Goal: Book appointment/travel/reservation

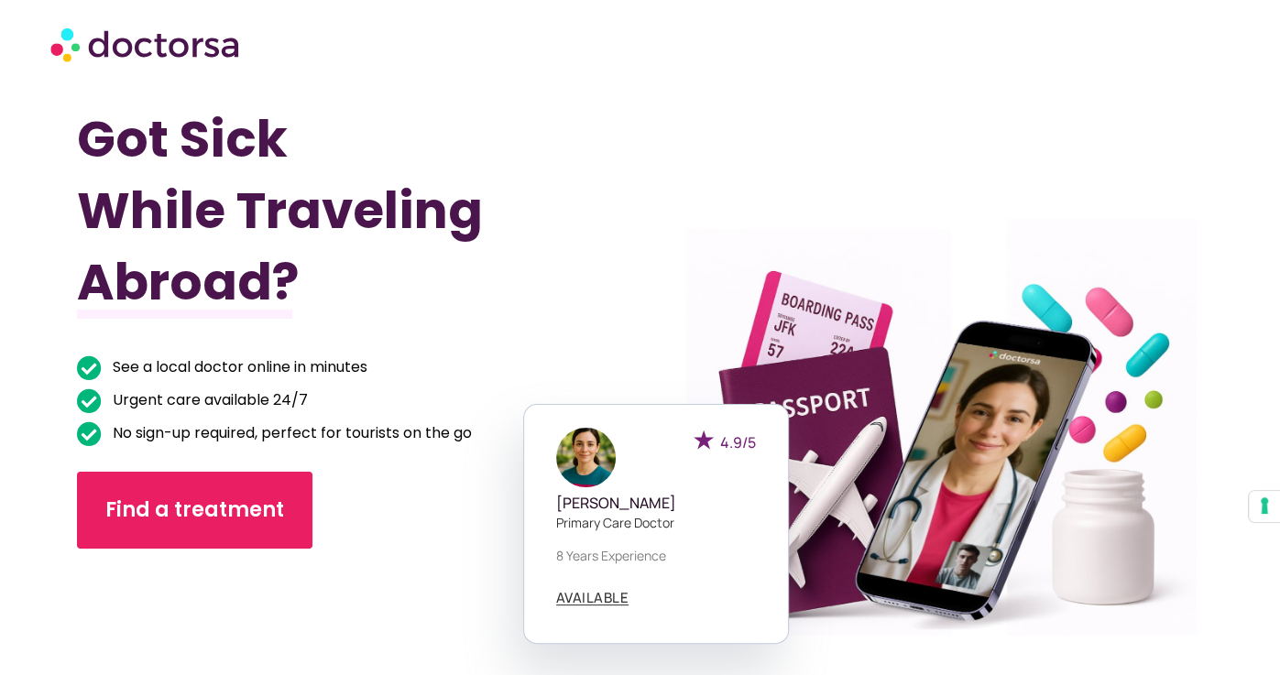
click at [188, 203] on h1 "Got Sick While Traveling Abroad?" at bounding box center [316, 211] width 478 height 214
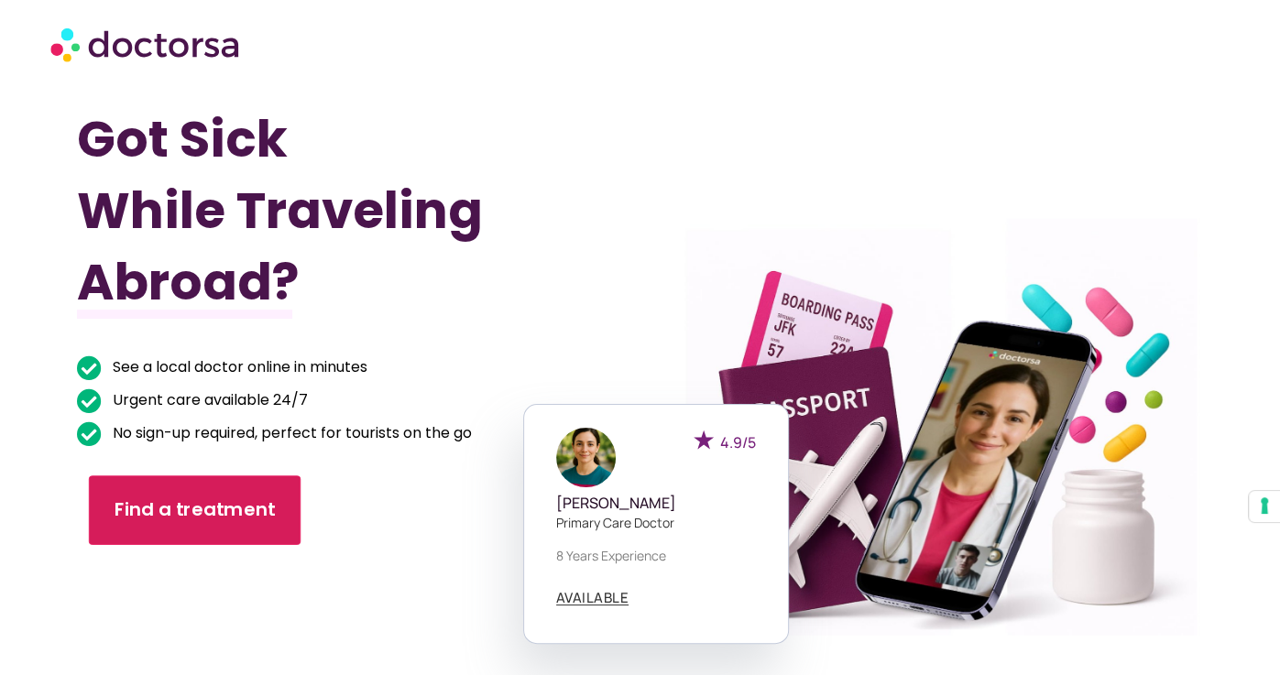
click at [98, 510] on link "Find a treatment" at bounding box center [195, 512] width 212 height 70
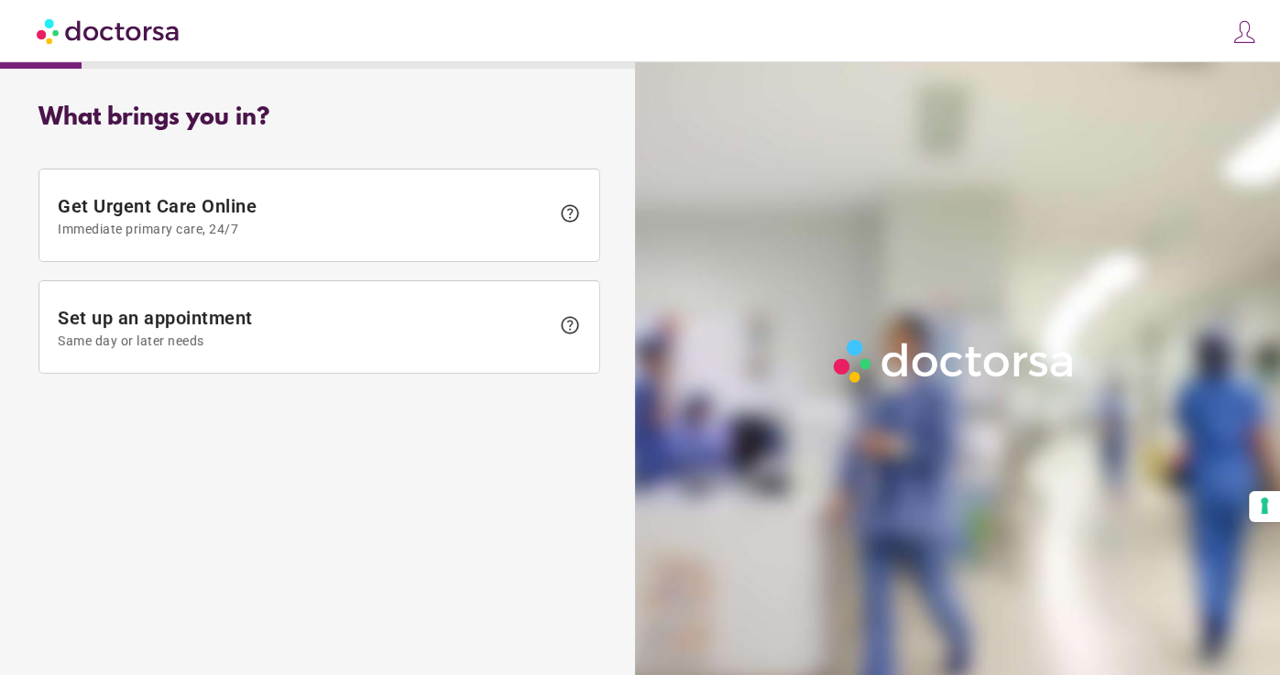
click at [1243, 34] on img at bounding box center [1245, 32] width 26 height 26
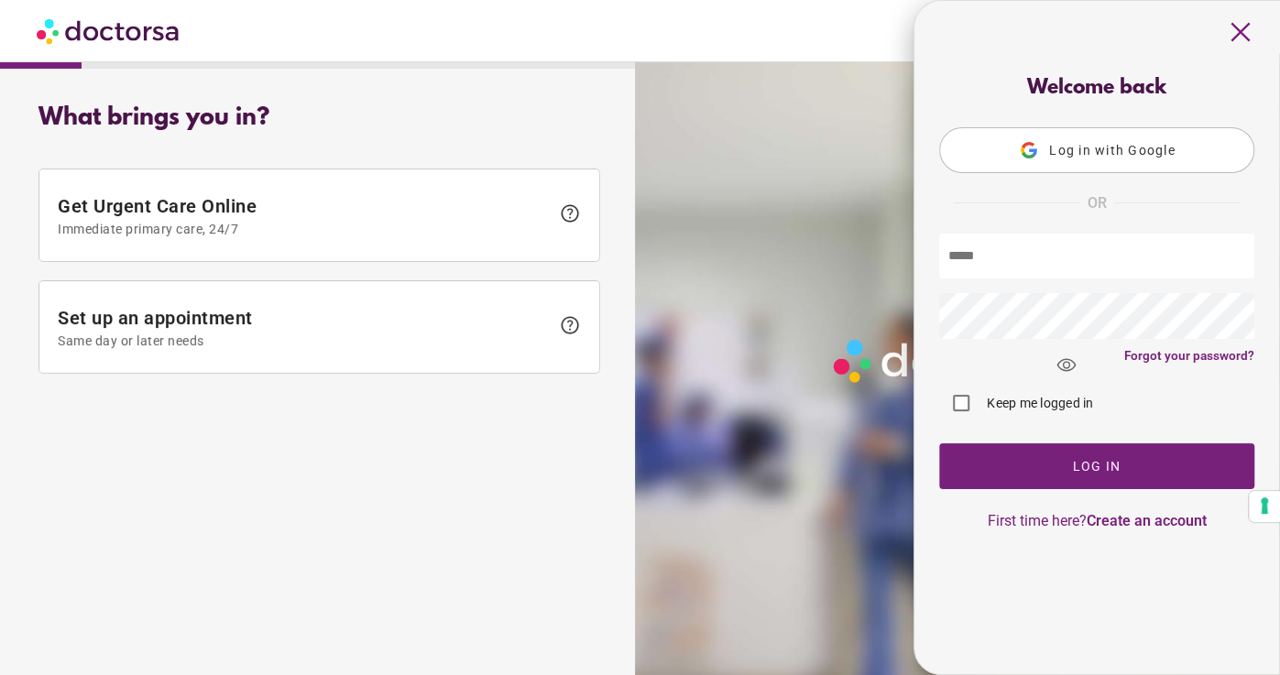
click at [1158, 143] on span "Log in with Google" at bounding box center [1112, 150] width 126 height 15
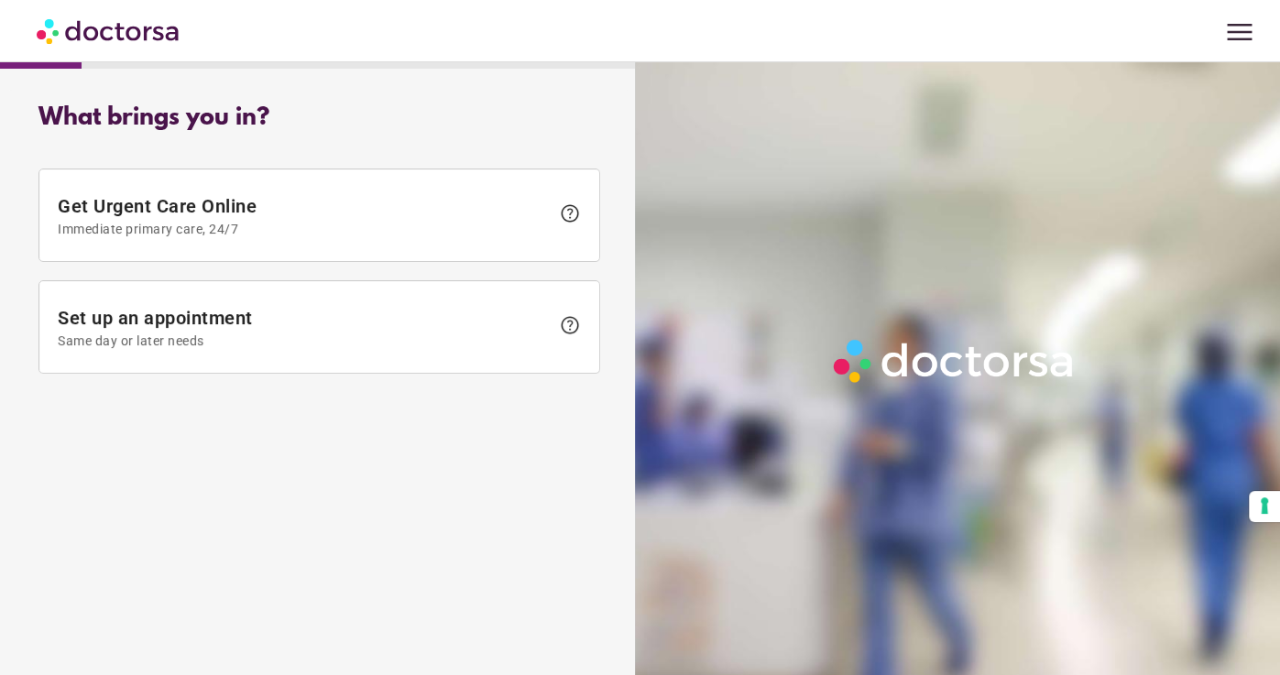
click at [1229, 31] on span "menu" at bounding box center [1240, 32] width 35 height 35
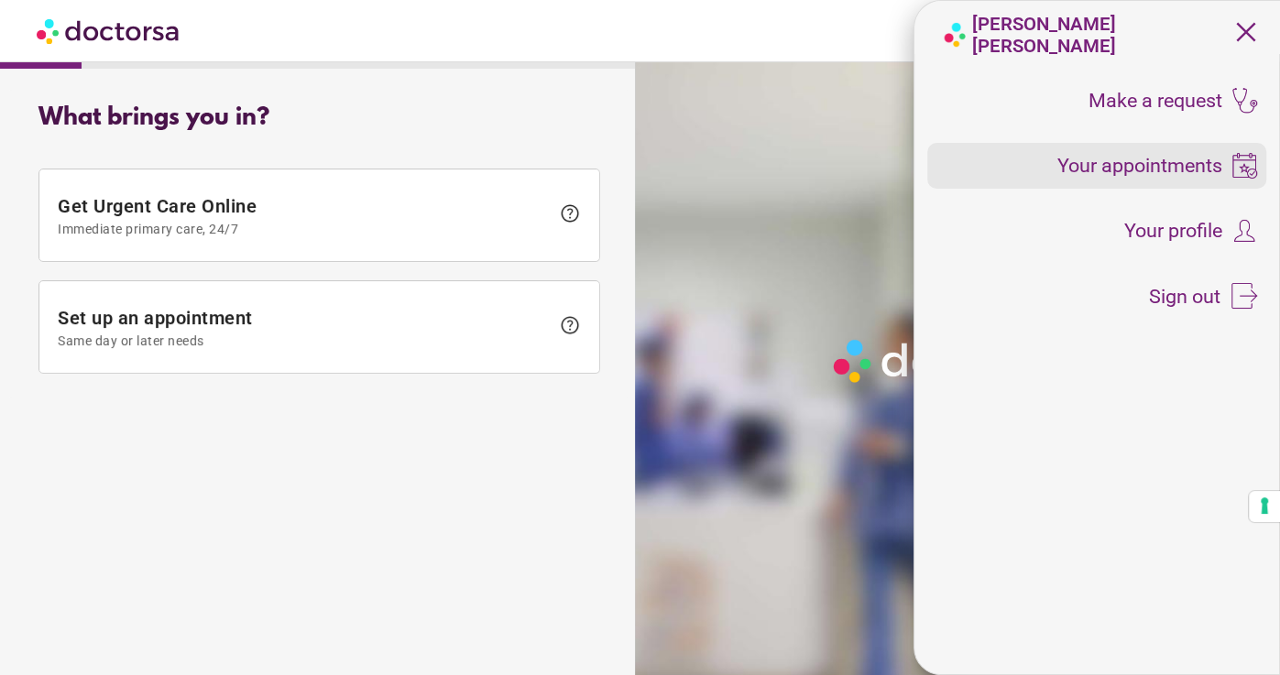
click at [1130, 163] on span "Your appointments" at bounding box center [1140, 166] width 165 height 20
